Goal: Task Accomplishment & Management: Manage account settings

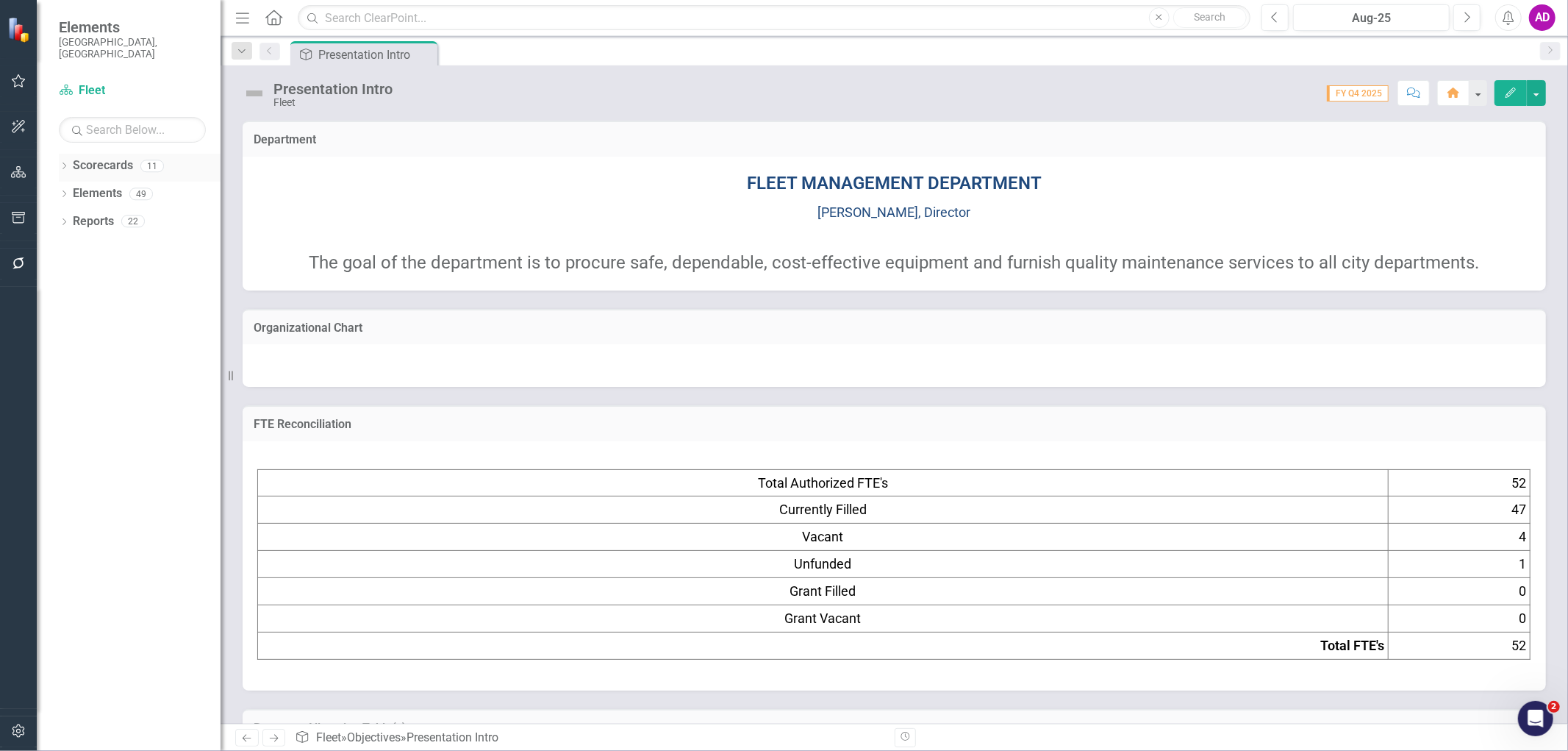
click at [63, 163] on icon "Dropdown" at bounding box center [63, 167] width 10 height 8
click at [70, 189] on icon "Dropdown" at bounding box center [71, 194] width 11 height 9
click at [107, 213] on link "Fleet" at bounding box center [158, 222] width 125 height 17
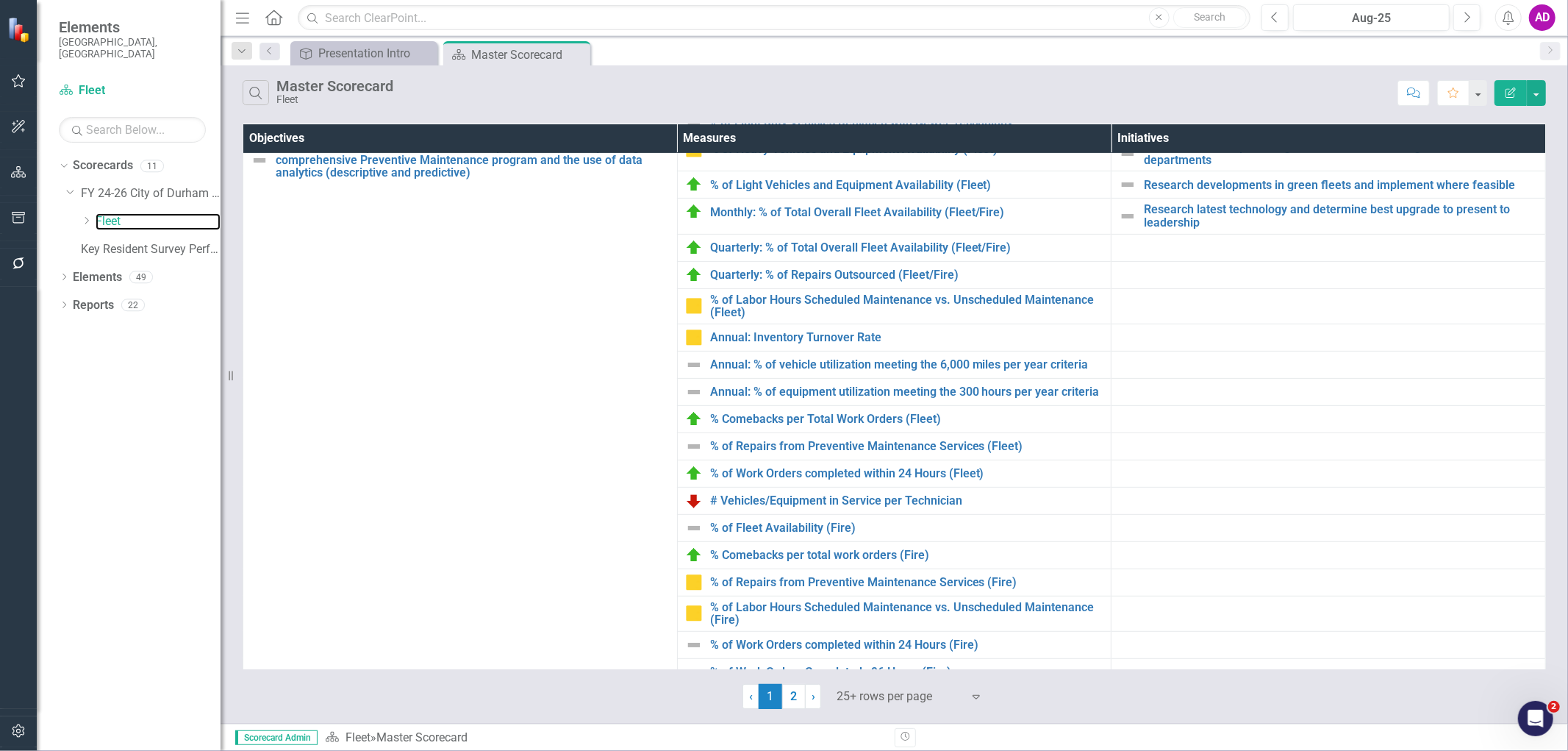
scroll to position [490, 0]
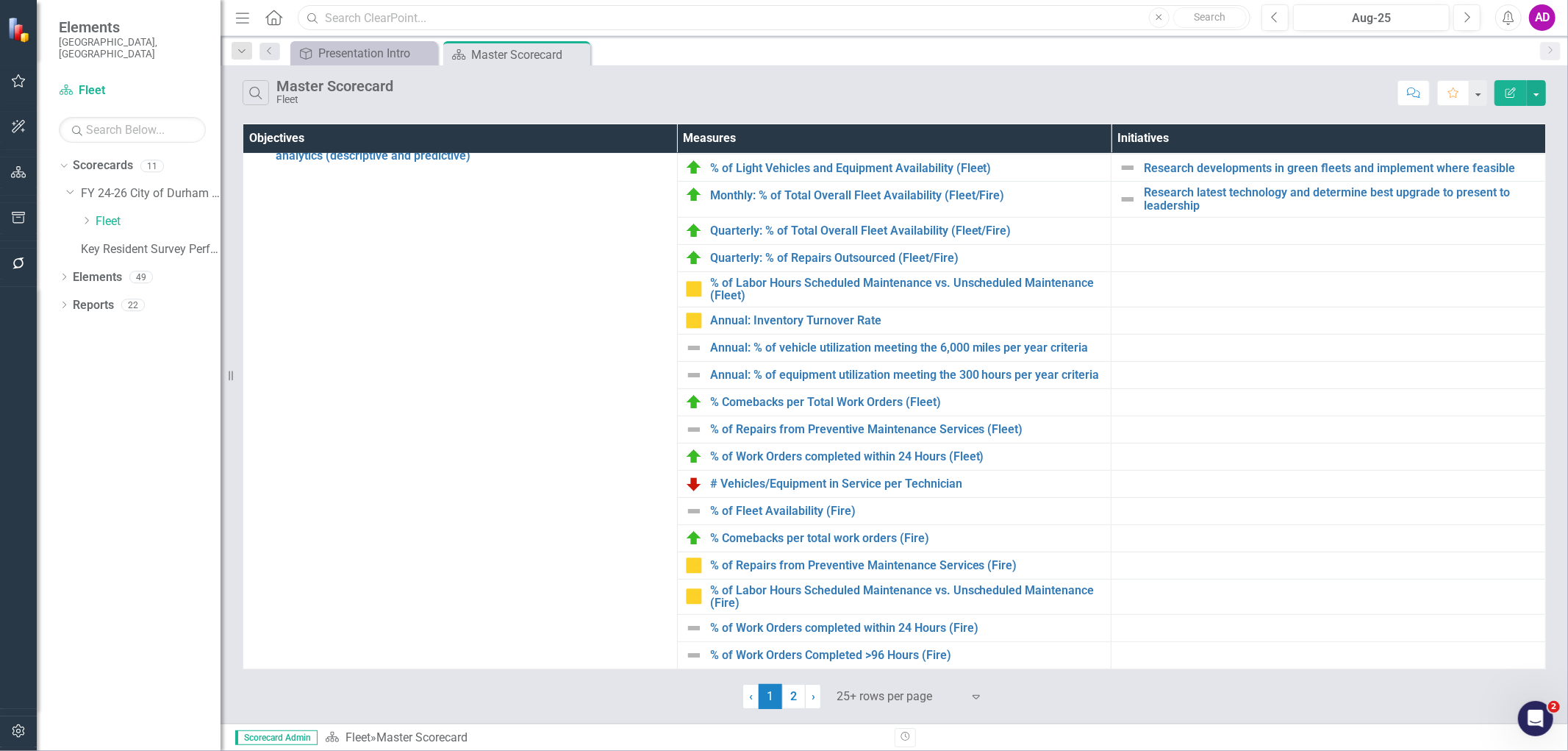
click at [612, 20] on input "text" at bounding box center [775, 18] width 953 height 26
type input "cpm"
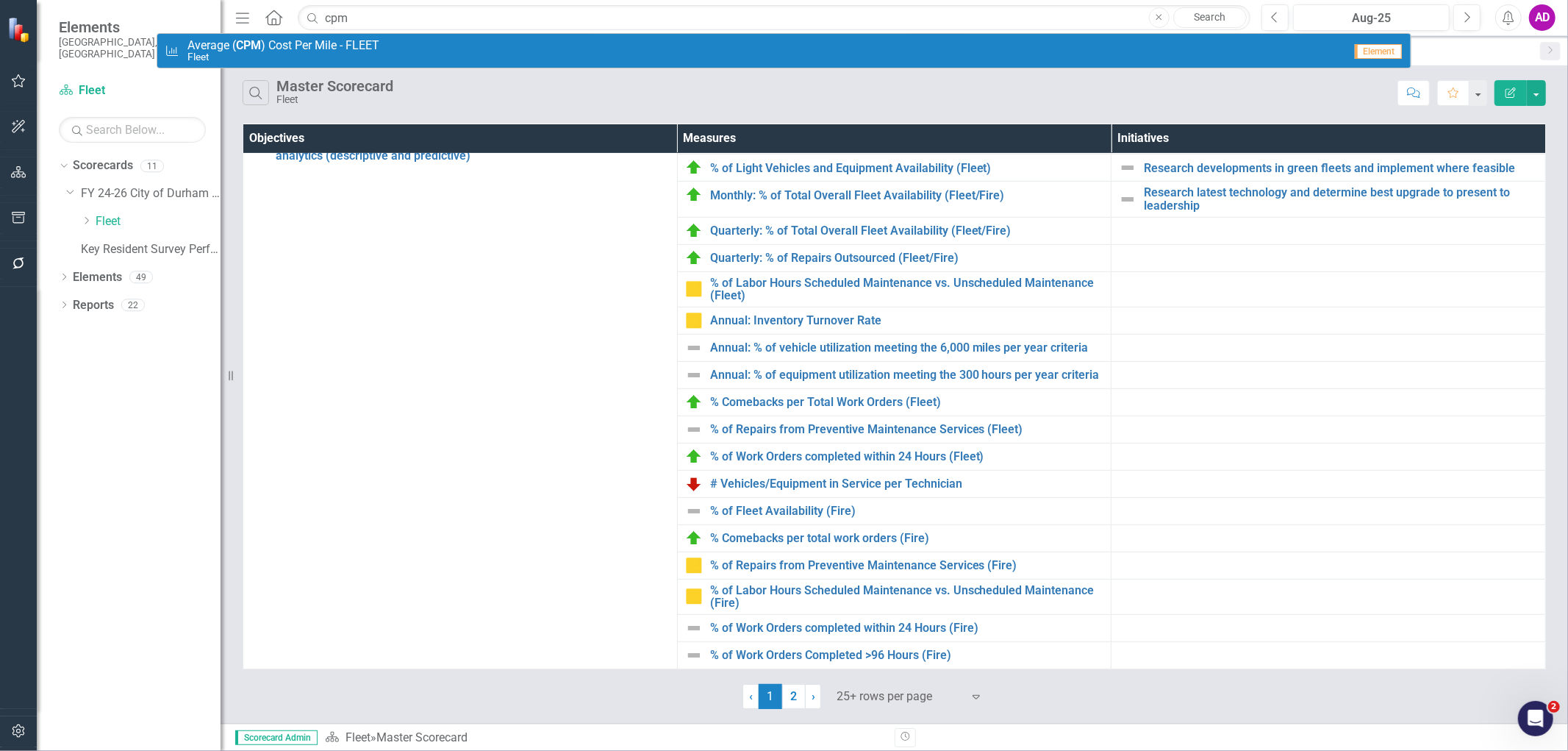
click at [420, 45] on div "Measure Average ( CPM ) Cost Per Mile - FLEET Fleet" at bounding box center [754, 50] width 1179 height 24
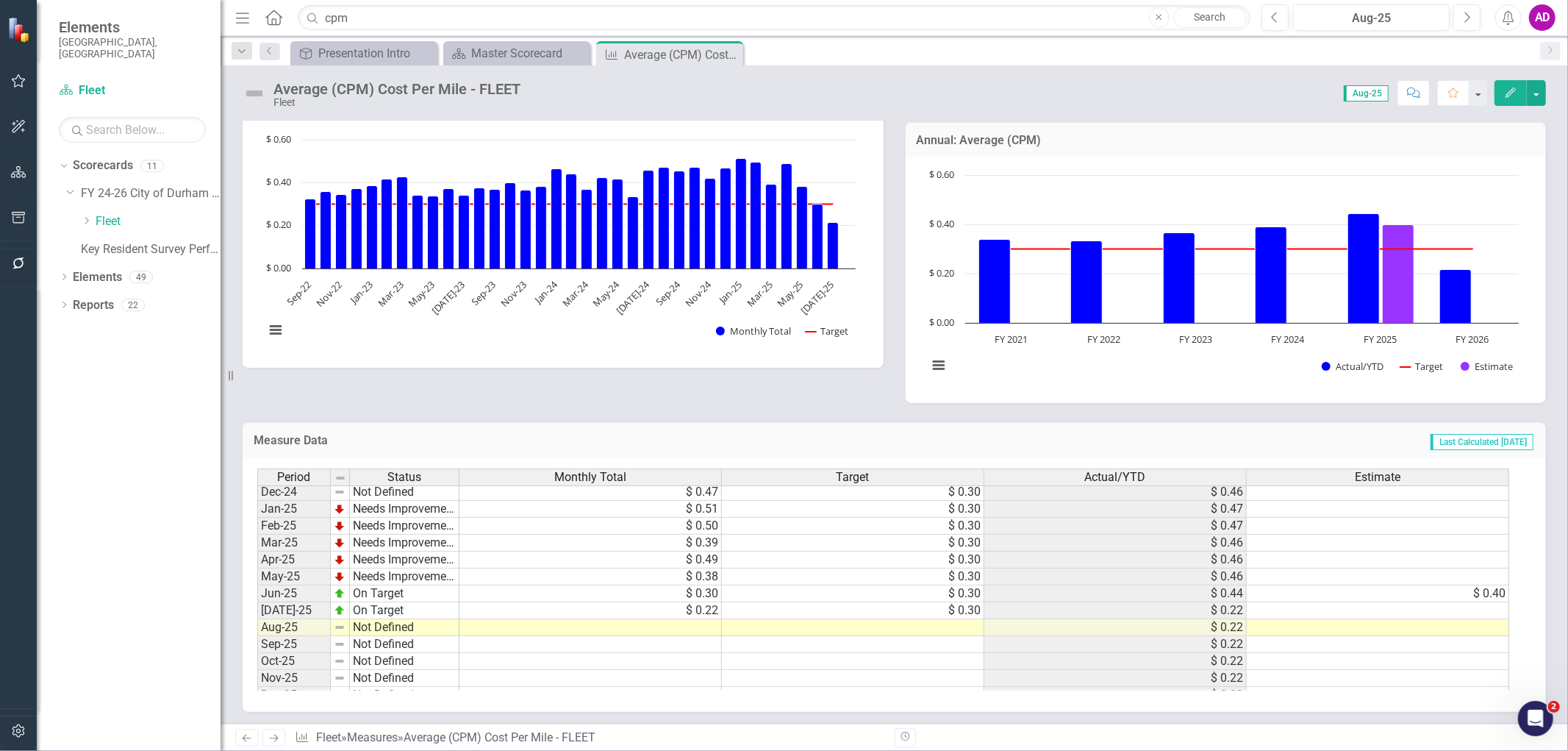
scroll to position [744, 0]
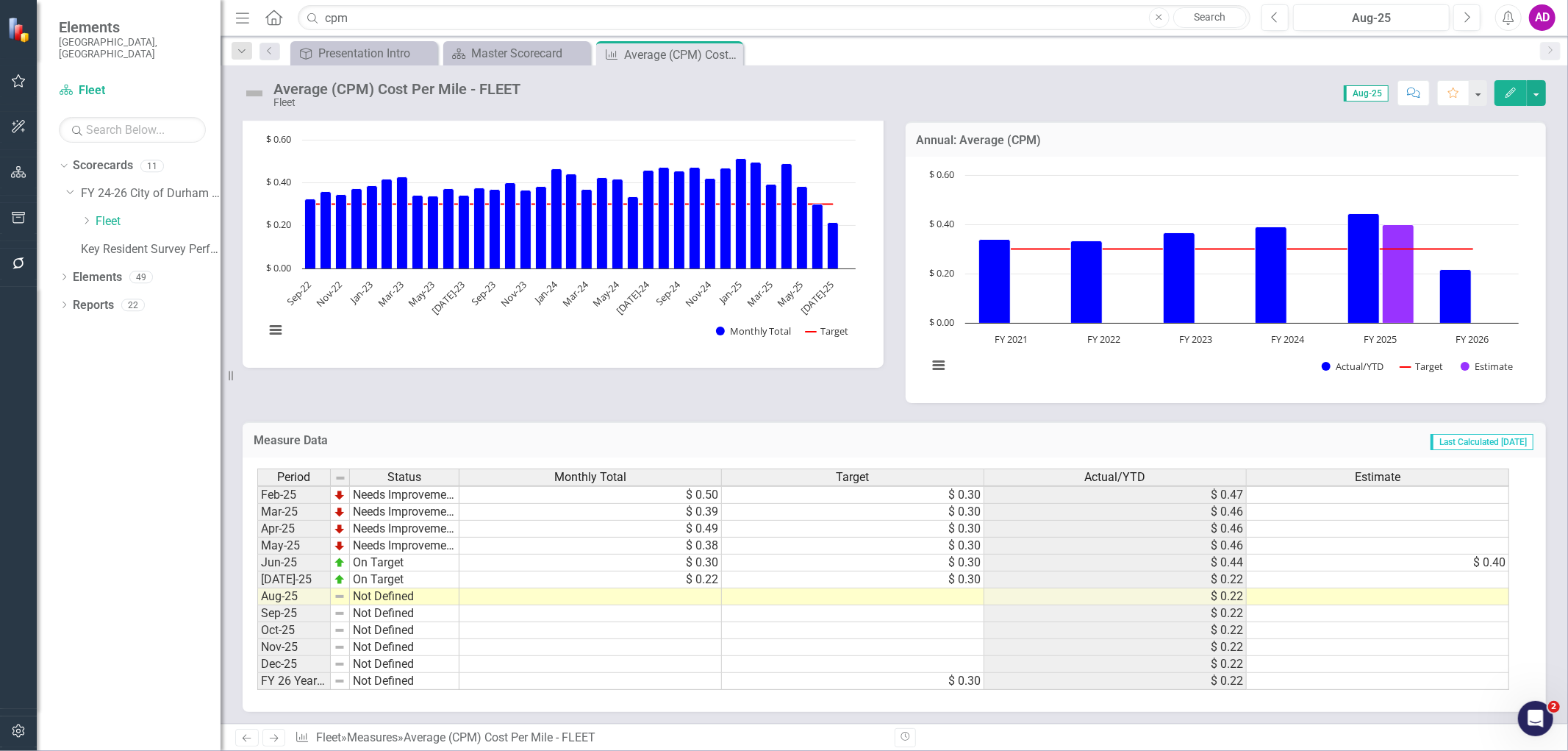
click at [620, 330] on tbody "Sep-23 Needs Improvement $ 0.37 $ 0.30 $ 0.36 Oct-23 Needs Improvement $ 0.40 $…" at bounding box center [884, 443] width 1252 height 491
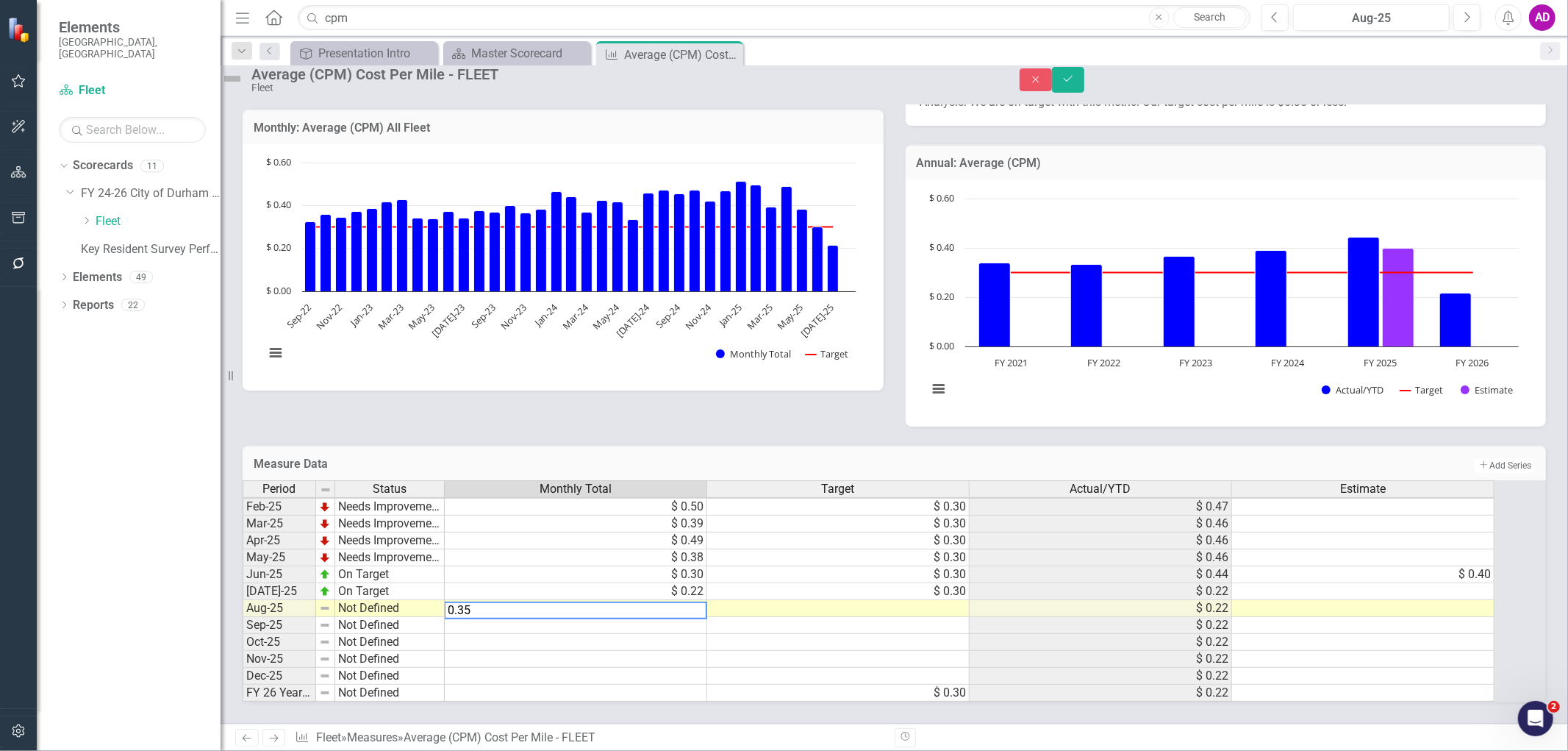
type textarea "0.358"
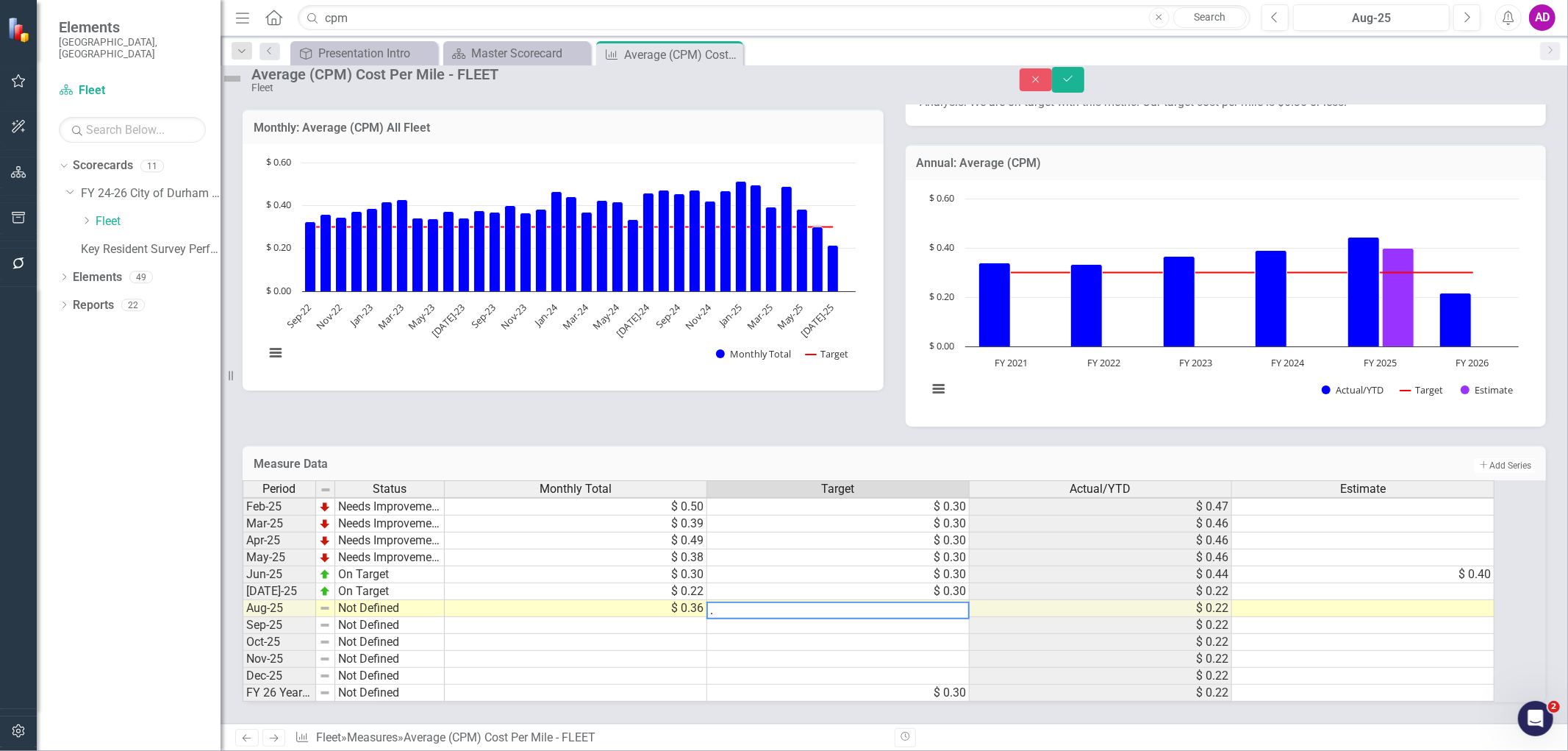
type textarea ".3"
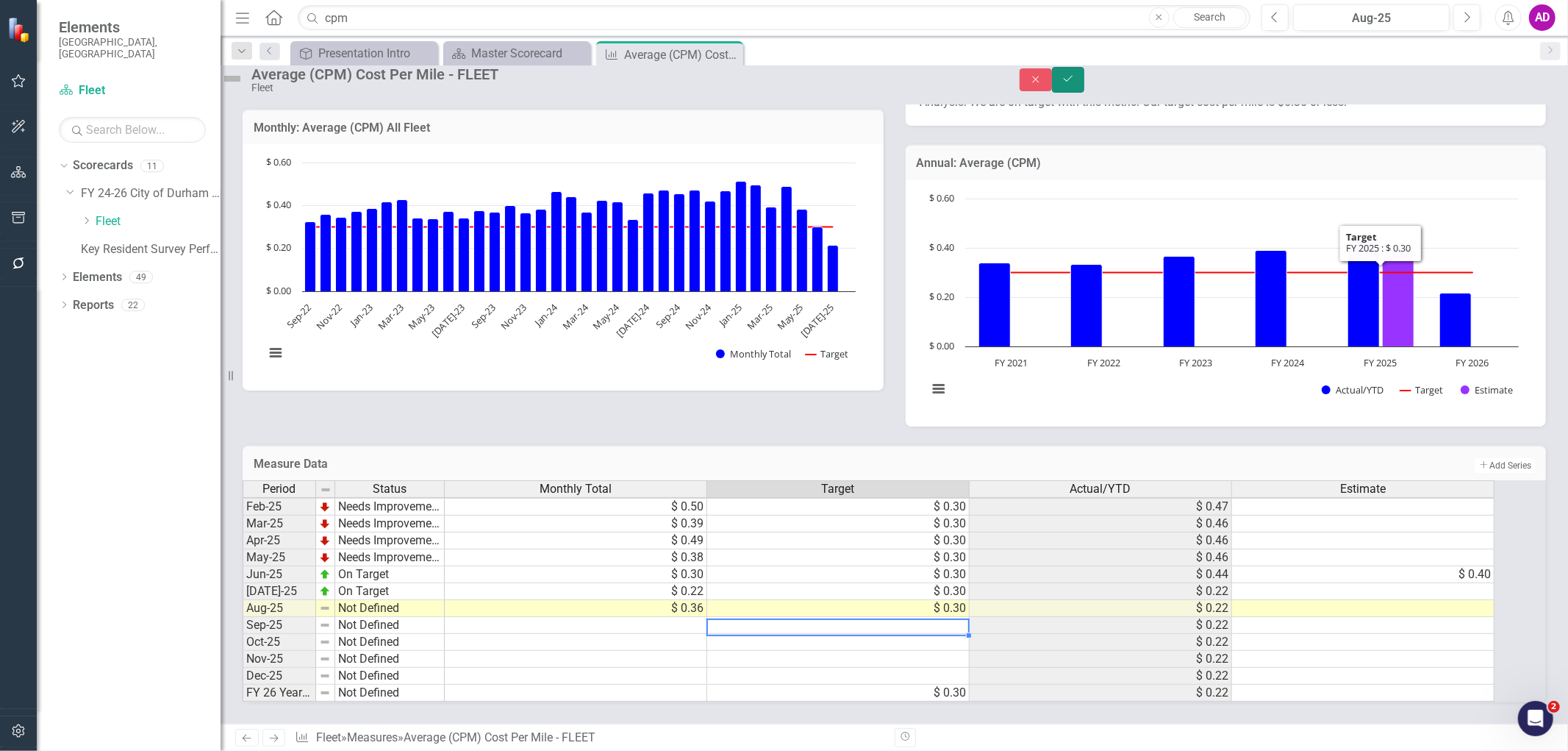
click at [620, 93] on button "Save" at bounding box center [1068, 79] width 32 height 26
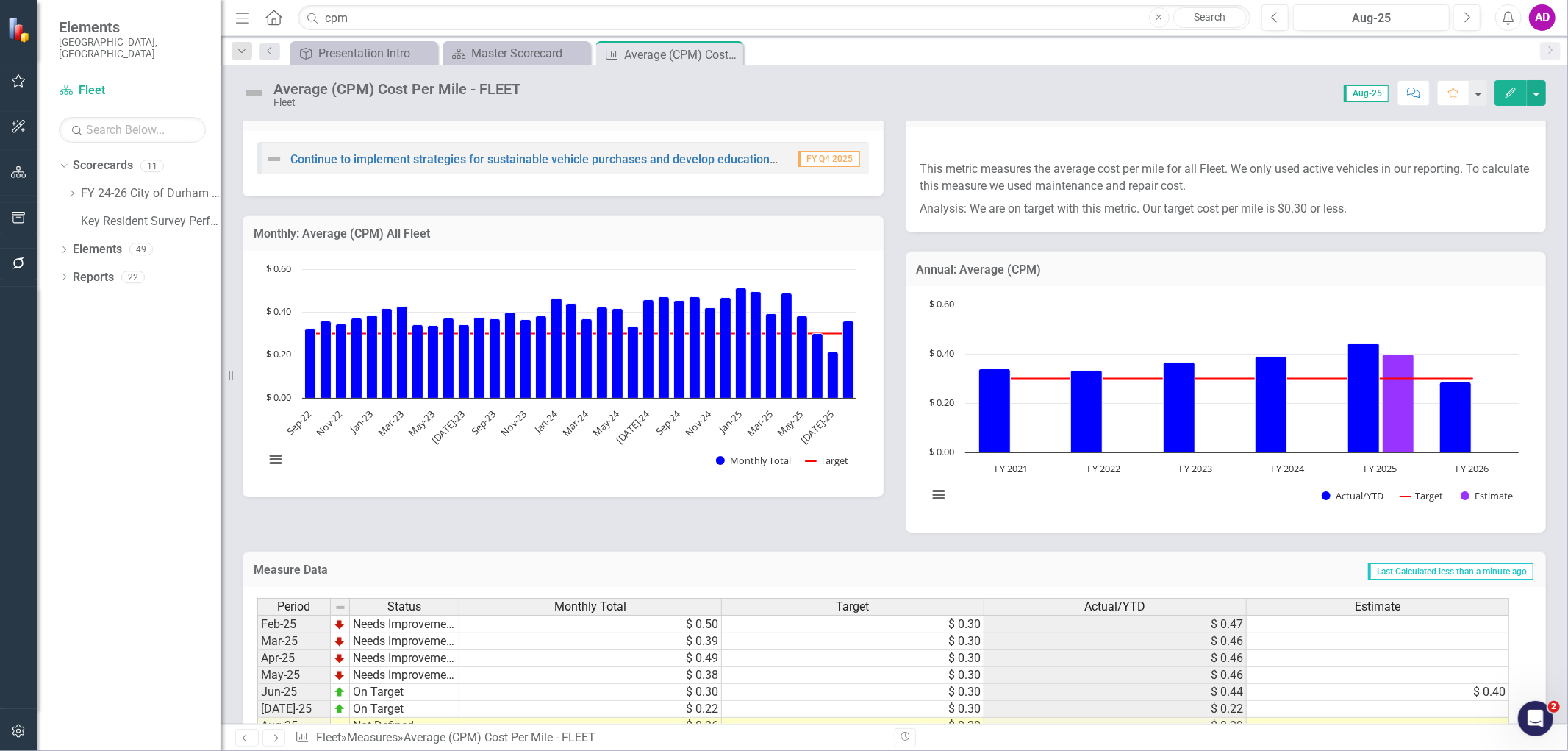
scroll to position [0, 0]
